Goal: Navigation & Orientation: Find specific page/section

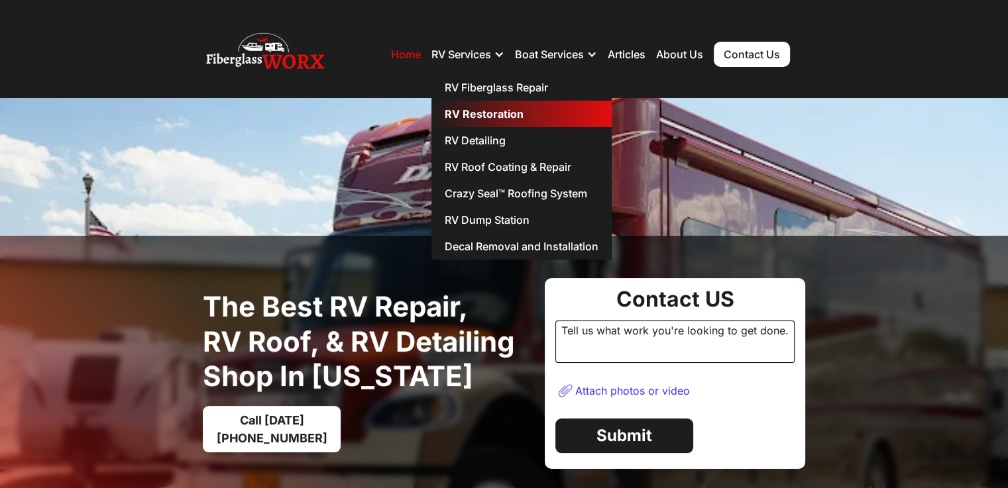
click at [479, 115] on link "RV Restoration" at bounding box center [521, 114] width 180 height 27
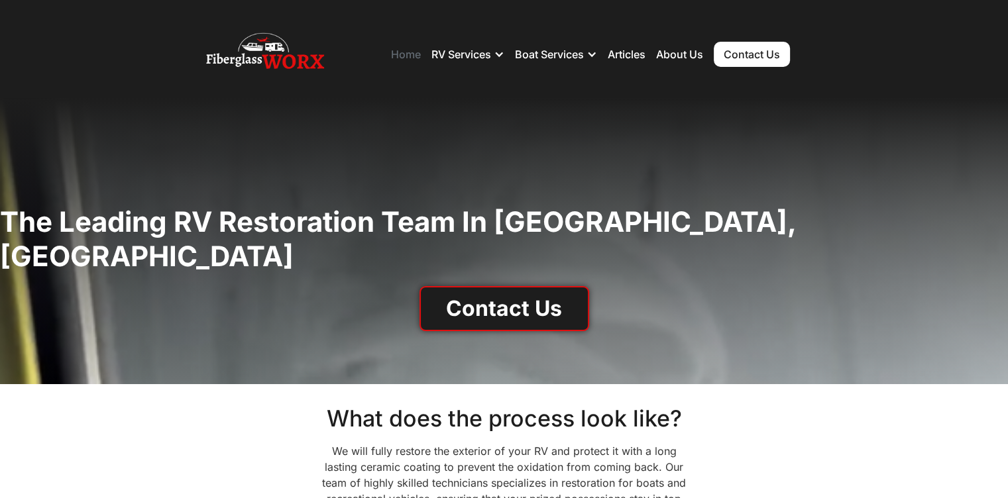
click at [403, 54] on link "Home" at bounding box center [406, 54] width 30 height 13
